Goal: Task Accomplishment & Management: Use online tool/utility

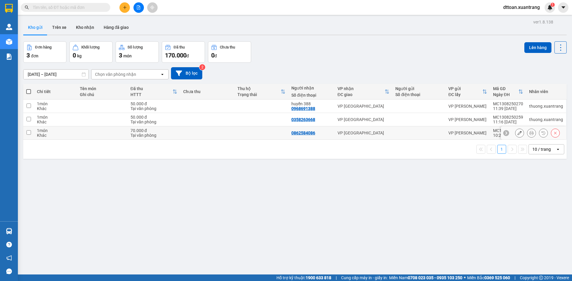
drag, startPoint x: 226, startPoint y: 134, endPoint x: 214, endPoint y: 116, distance: 21.9
click at [226, 132] on td at bounding box center [207, 133] width 54 height 13
checkbox input "true"
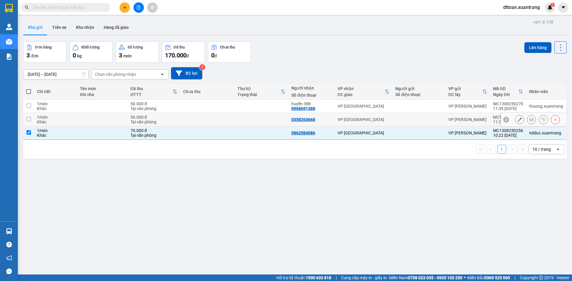
drag, startPoint x: 213, startPoint y: 115, endPoint x: 212, endPoint y: 112, distance: 3.2
click at [213, 114] on td at bounding box center [207, 119] width 54 height 13
checkbox input "true"
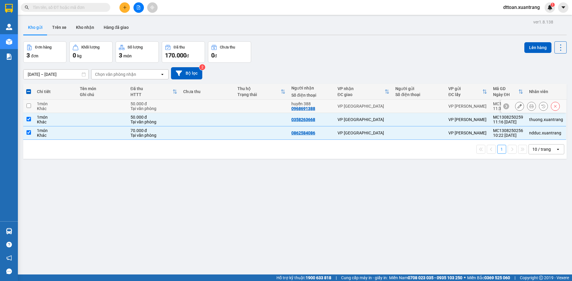
click at [208, 101] on td at bounding box center [207, 106] width 54 height 13
checkbox input "true"
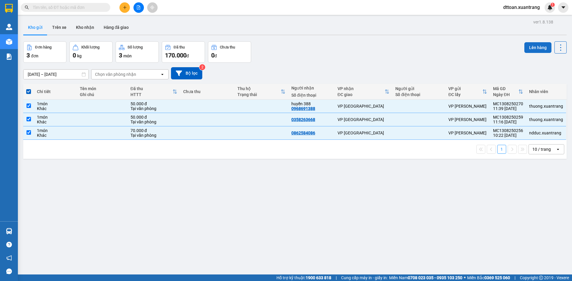
click at [532, 46] on button "Lên hàng" at bounding box center [537, 47] width 27 height 11
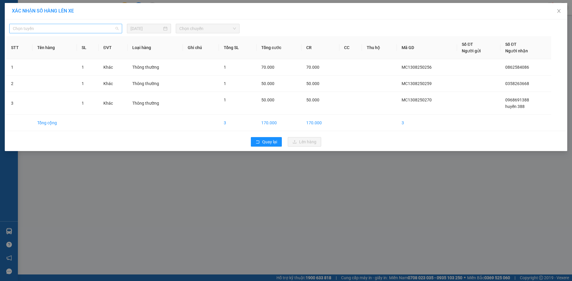
click at [82, 28] on span "Chọn tuyến" at bounding box center [66, 28] width 106 height 9
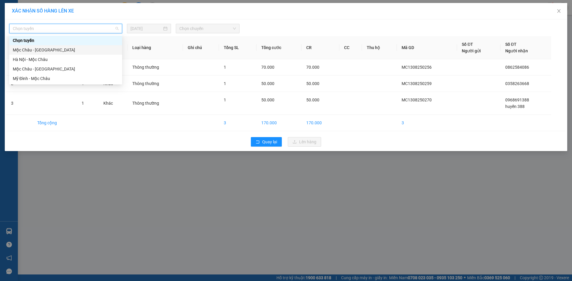
click at [46, 49] on div "Mộc Châu - [GEOGRAPHIC_DATA]" at bounding box center [66, 50] width 106 height 7
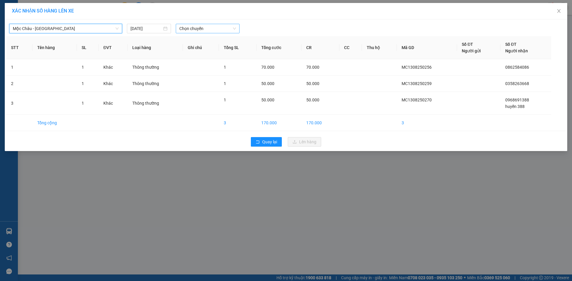
click at [199, 29] on span "Chọn chuyến" at bounding box center [207, 28] width 57 height 9
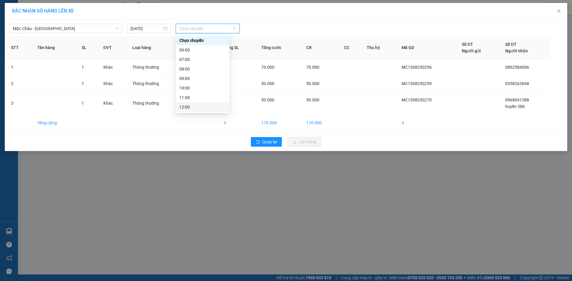
click at [192, 108] on div "12:00" at bounding box center [202, 107] width 46 height 7
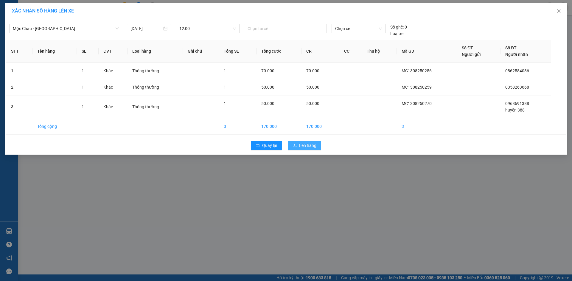
click at [300, 149] on button "Lên hàng" at bounding box center [304, 146] width 33 height 10
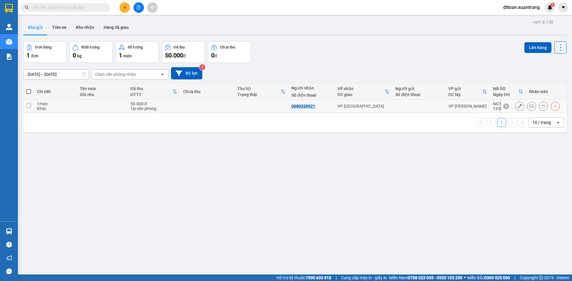
click at [529, 107] on icon at bounding box center [531, 106] width 4 height 4
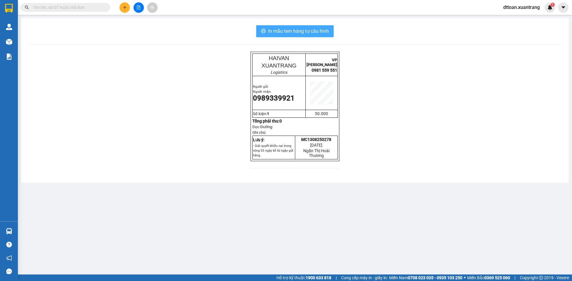
click at [325, 33] on span "In mẫu tem hàng tự cấu hình" at bounding box center [298, 30] width 61 height 7
